Goal: Use online tool/utility: Utilize a website feature to perform a specific function

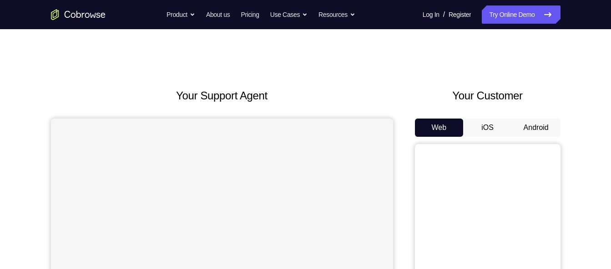
click at [524, 121] on button "Android" at bounding box center [536, 127] width 49 height 18
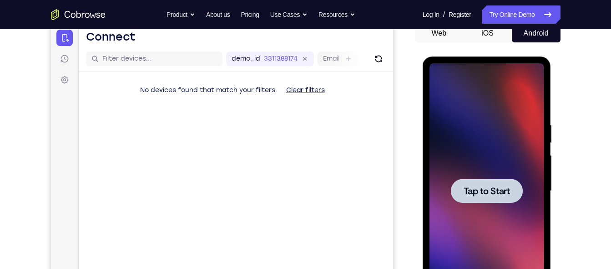
scroll to position [96, 0]
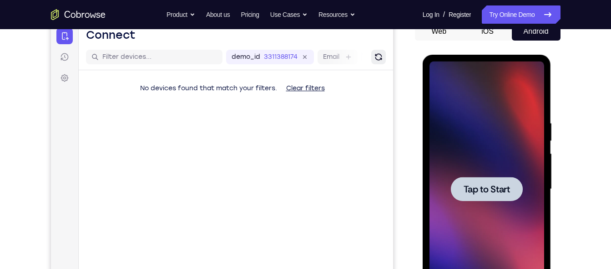
click at [376, 52] on button "Refresh" at bounding box center [378, 57] width 15 height 15
click at [300, 90] on button "Clear filters" at bounding box center [305, 88] width 53 height 18
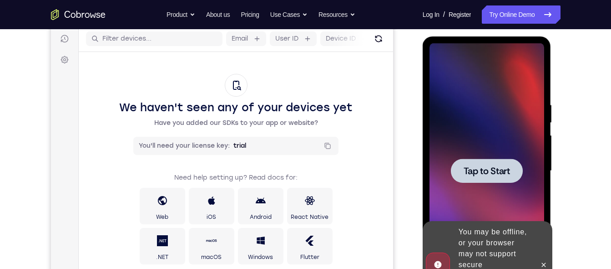
scroll to position [76, 0]
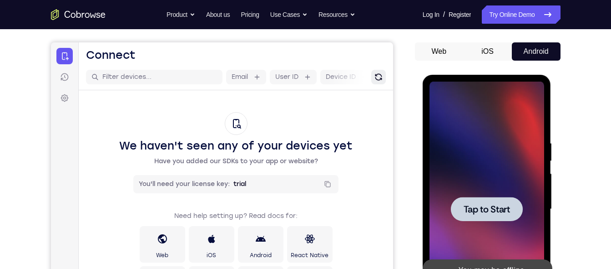
click at [382, 78] on icon "Refresh" at bounding box center [379, 77] width 10 height 10
click at [384, 79] on button "Refresh" at bounding box center [378, 77] width 15 height 15
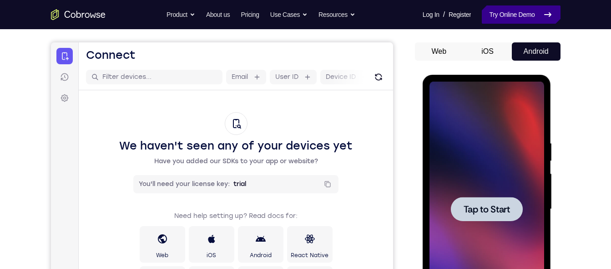
click at [504, 15] on link "Try Online Demo" at bounding box center [521, 14] width 78 height 18
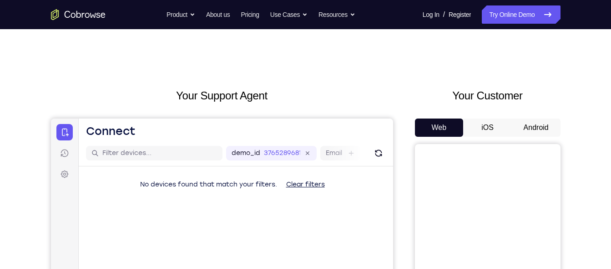
click at [534, 125] on button "Android" at bounding box center [536, 127] width 49 height 18
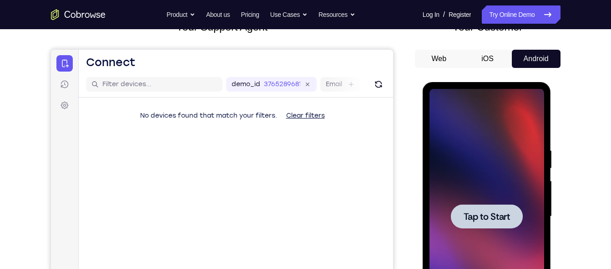
scroll to position [71, 0]
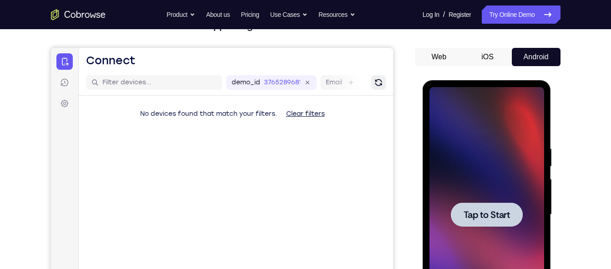
click at [379, 79] on icon "Refresh" at bounding box center [378, 82] width 9 height 9
